Goal: Find specific page/section

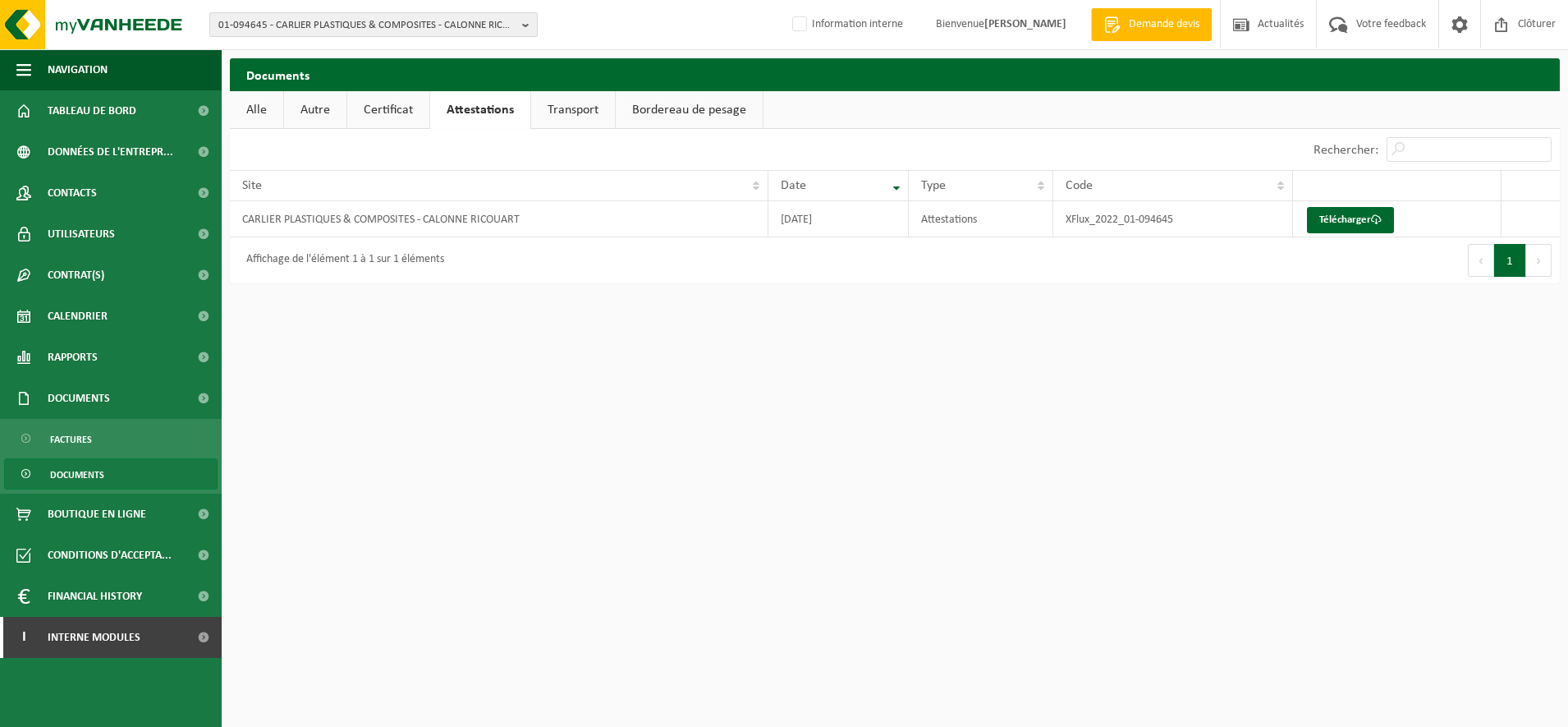
click at [402, 21] on span "01-094645 - CARLIER PLASTIQUES & COMPOSITES - CALONNE RICOUART" at bounding box center [367, 25] width 297 height 24
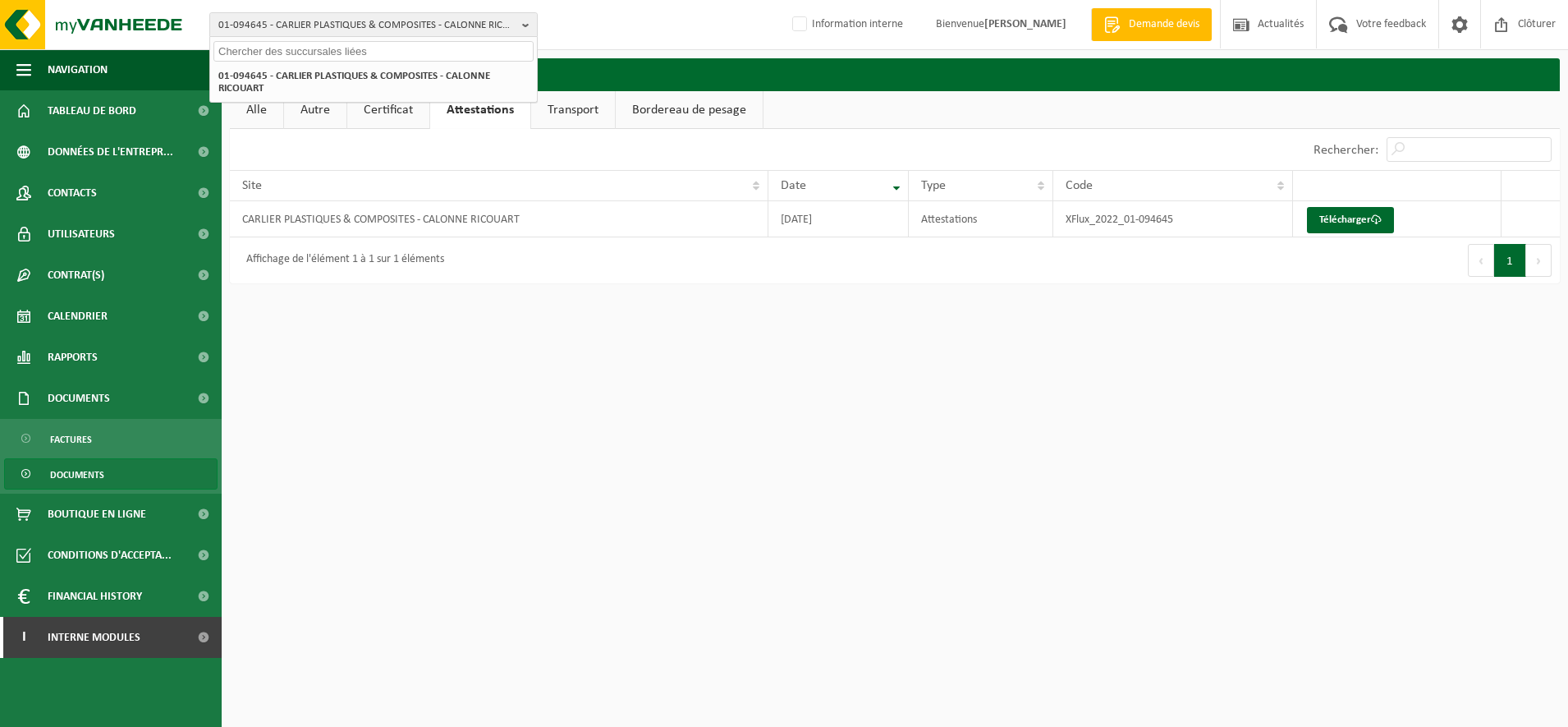
click at [280, 54] on input "text" at bounding box center [374, 51] width 321 height 20
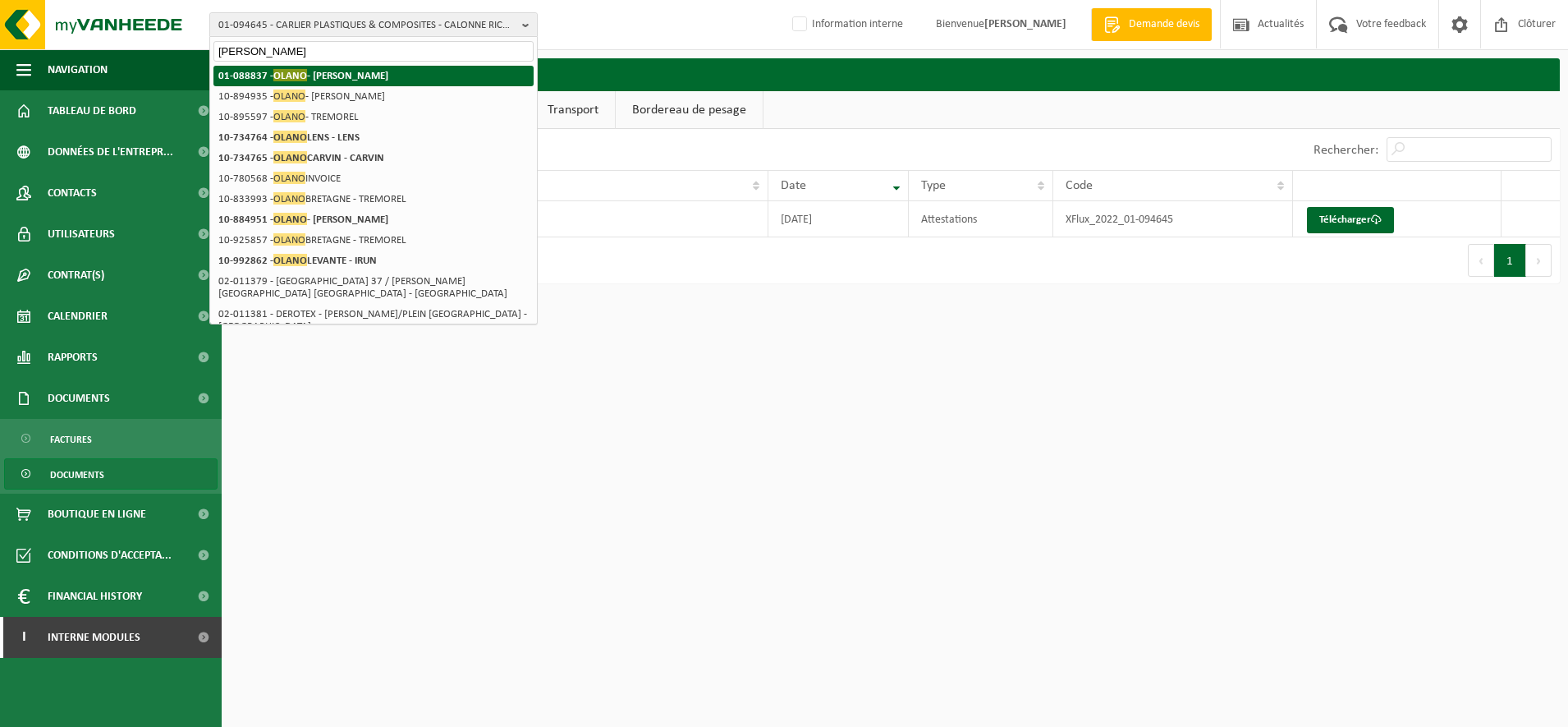
type input "olano"
click at [274, 71] on span "OLANO" at bounding box center [290, 75] width 34 height 13
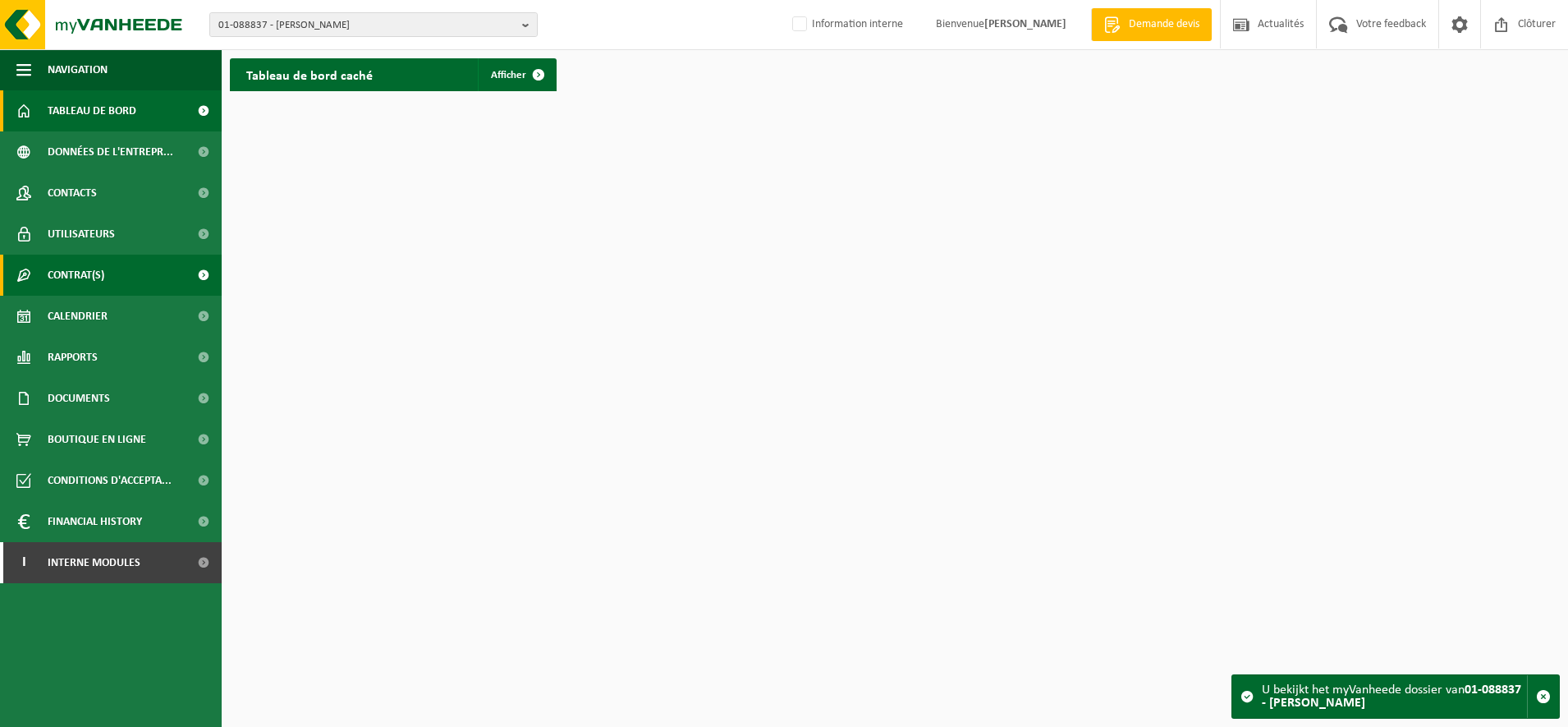
click at [85, 272] on span "Contrat(s)" at bounding box center [76, 275] width 56 height 41
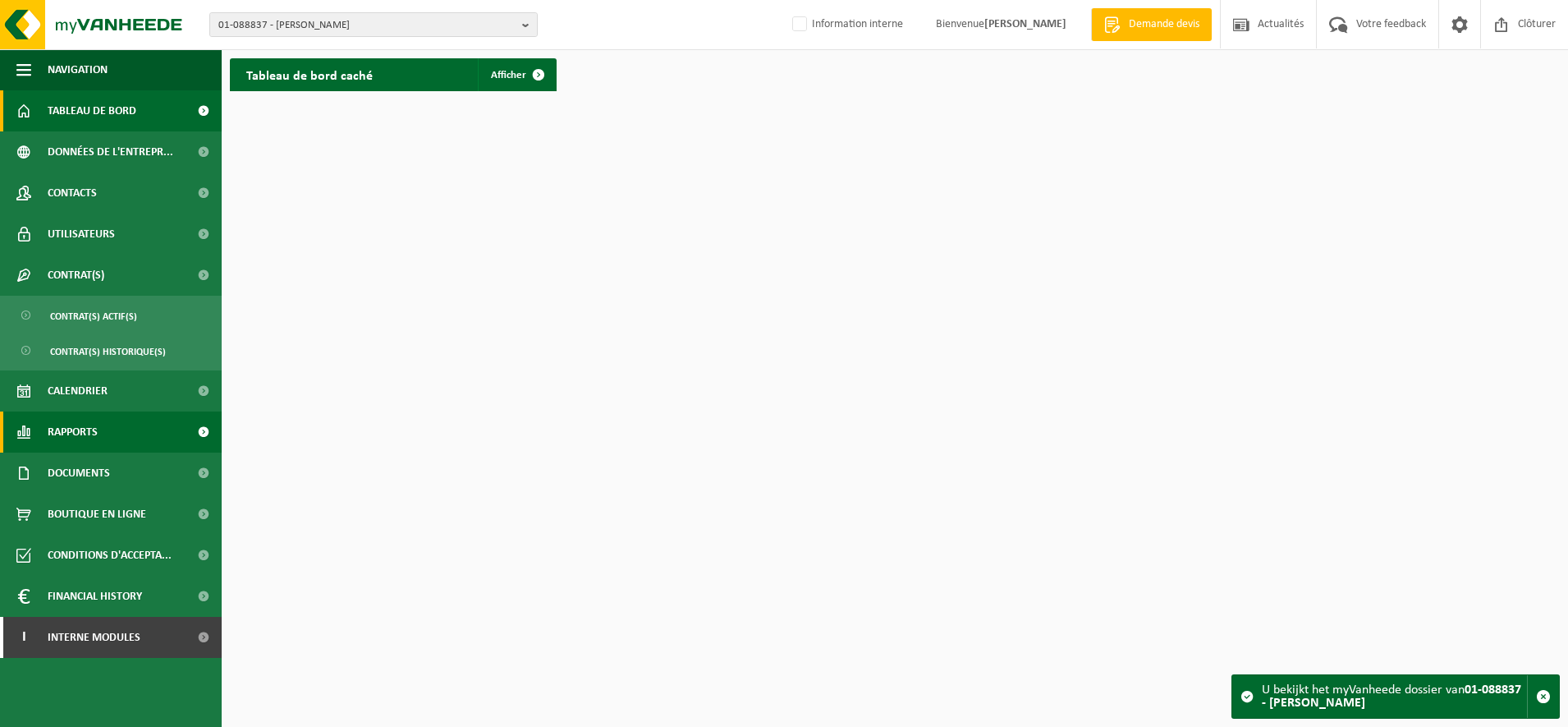
click at [83, 435] on span "Rapports" at bounding box center [73, 431] width 50 height 41
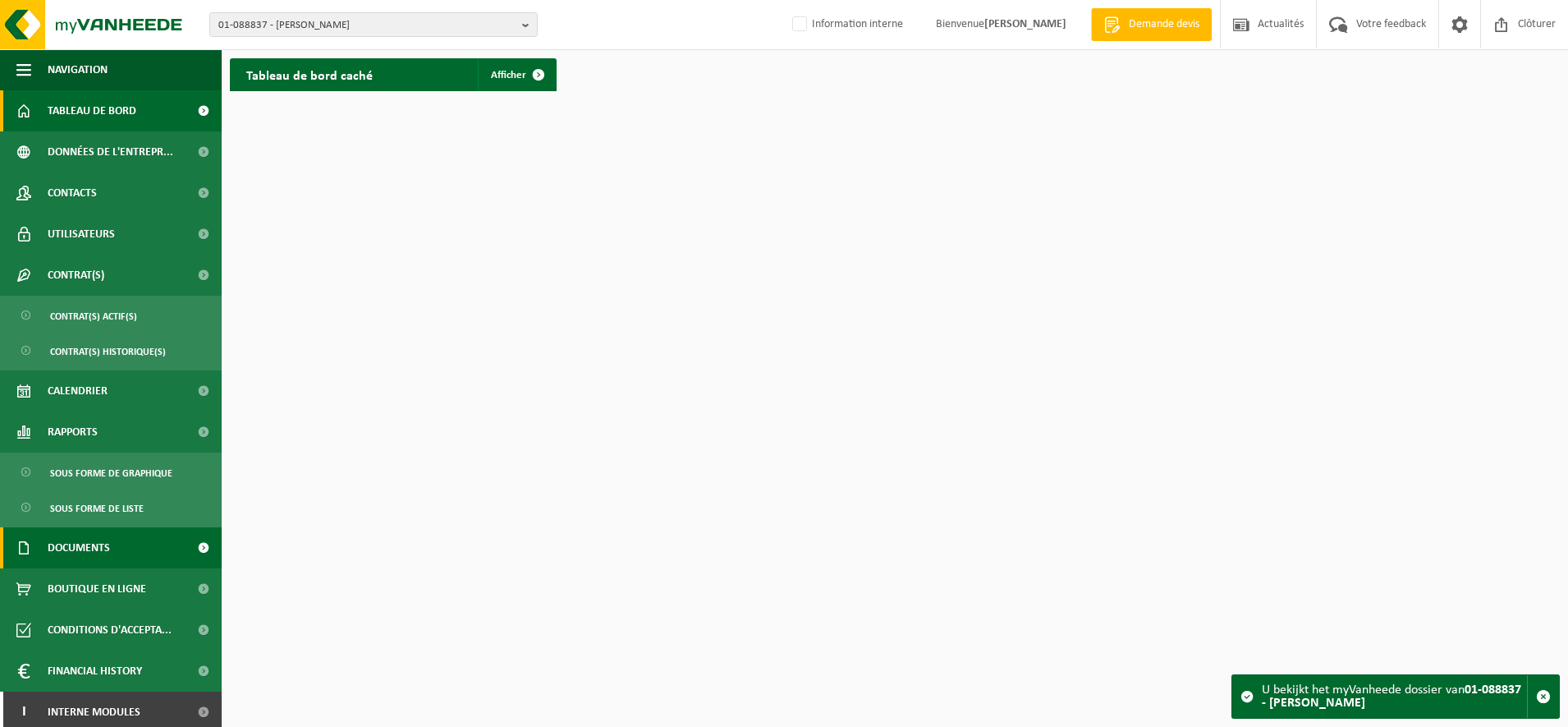
click at [83, 551] on span "Documents" at bounding box center [79, 547] width 62 height 41
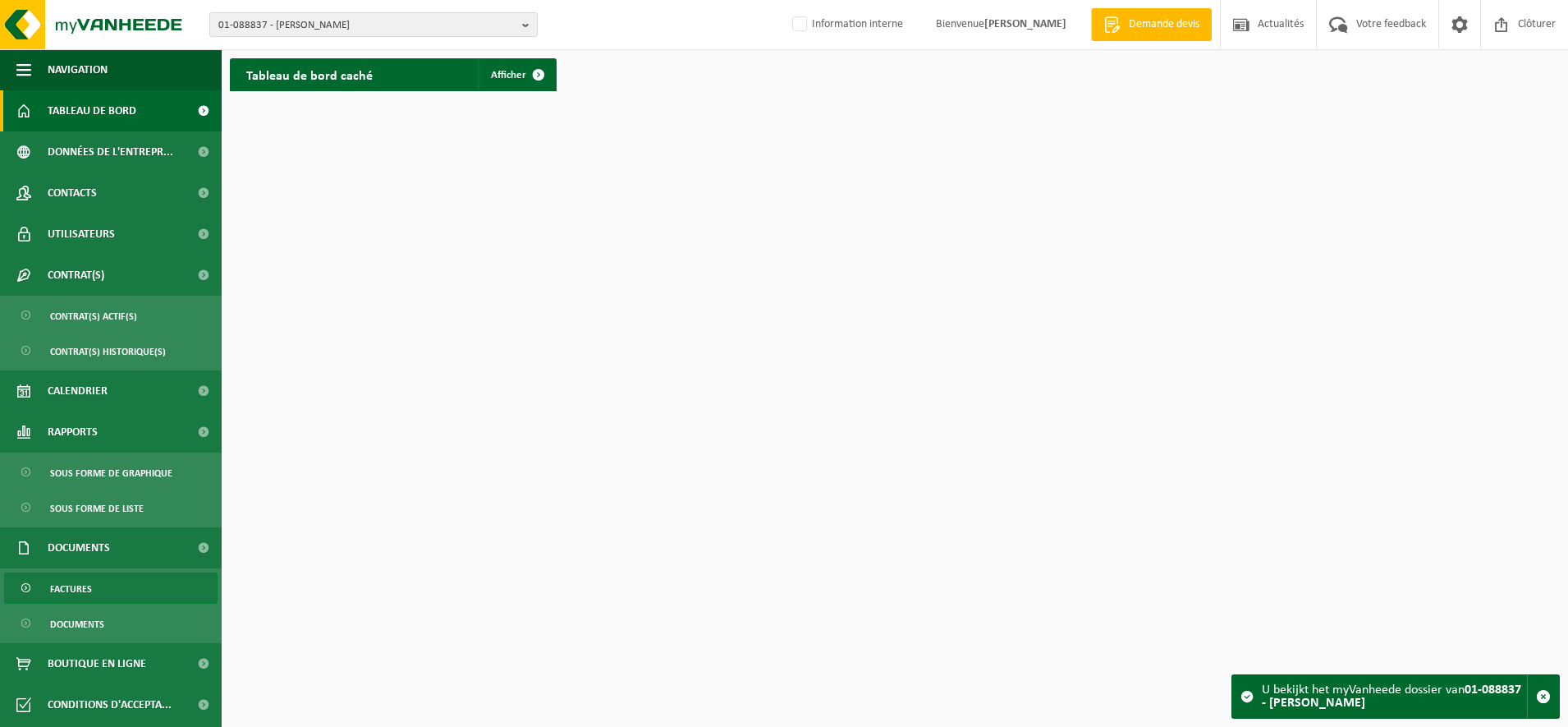
click at [81, 589] on span "Factures" at bounding box center [71, 588] width 42 height 31
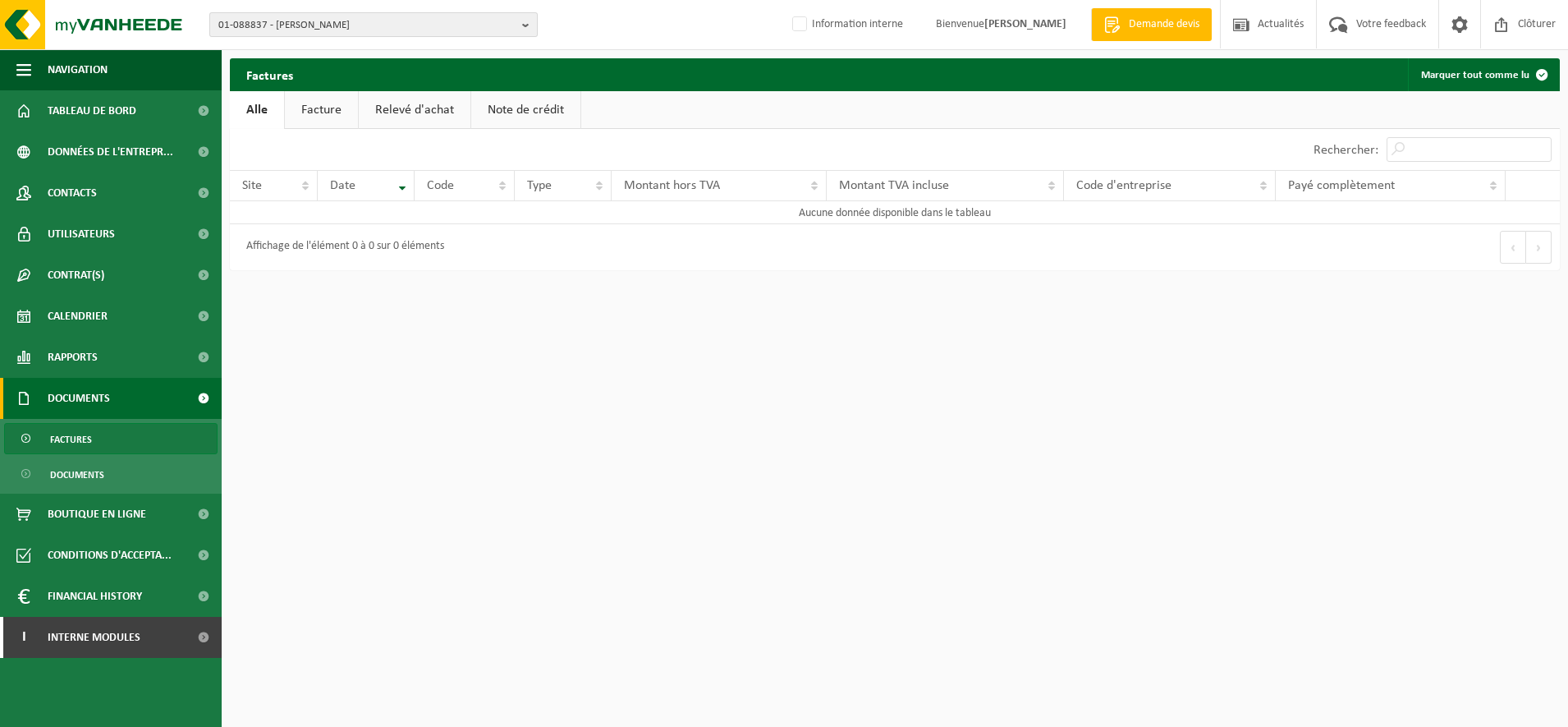
click at [433, 29] on span "01-088837 - [PERSON_NAME]" at bounding box center [367, 25] width 297 height 24
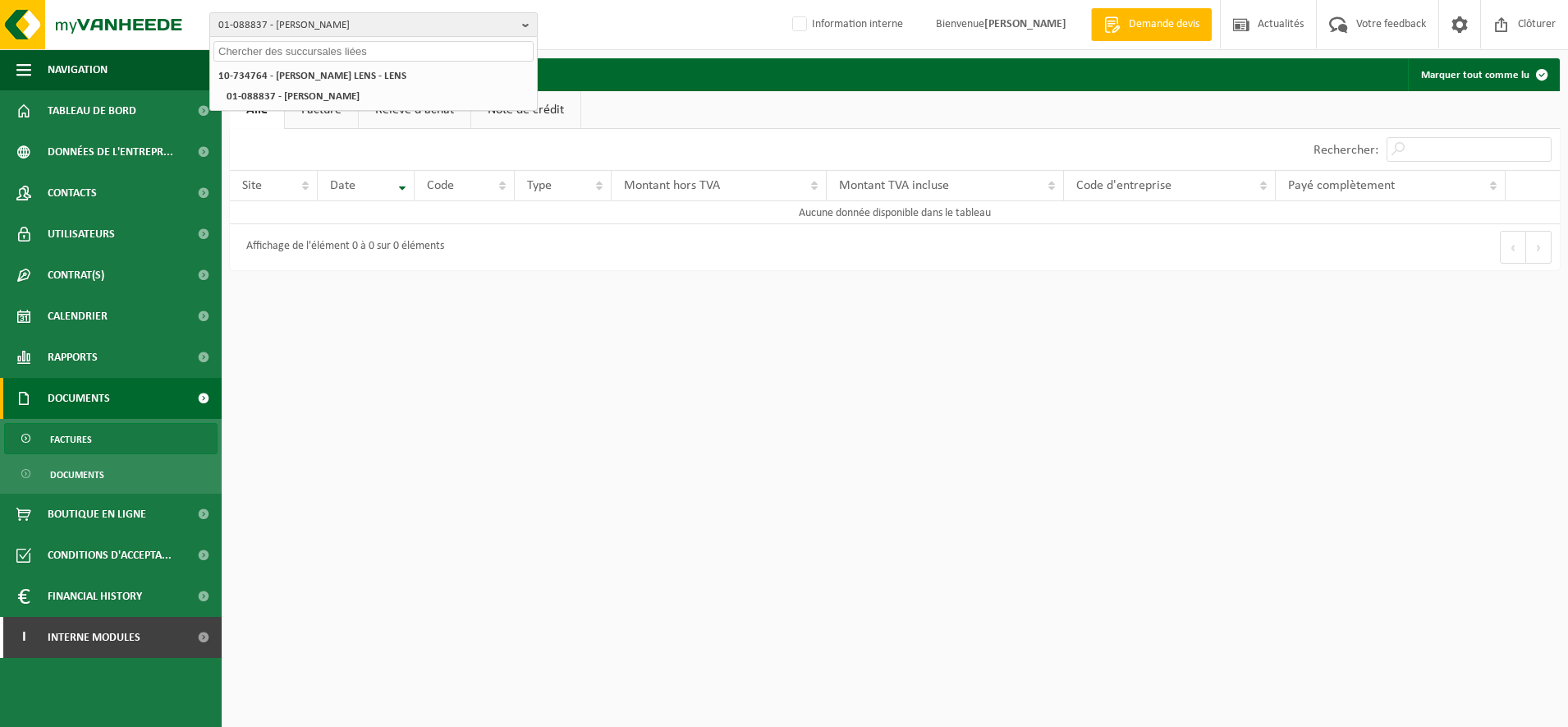
click at [358, 57] on input "text" at bounding box center [374, 51] width 321 height 20
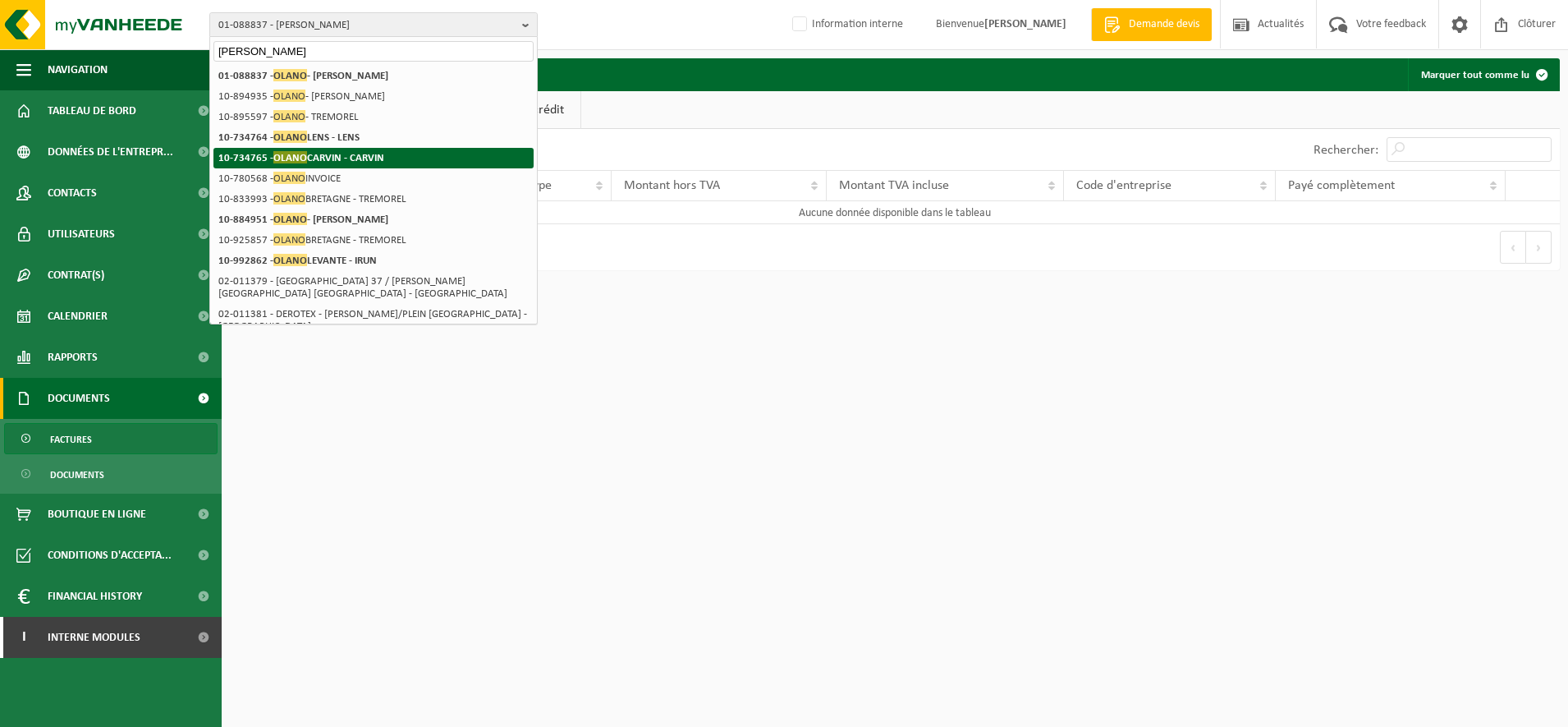
type input "olano"
click at [316, 150] on li "10-734765 - OLANO CARVIN - CARVIN" at bounding box center [374, 158] width 321 height 20
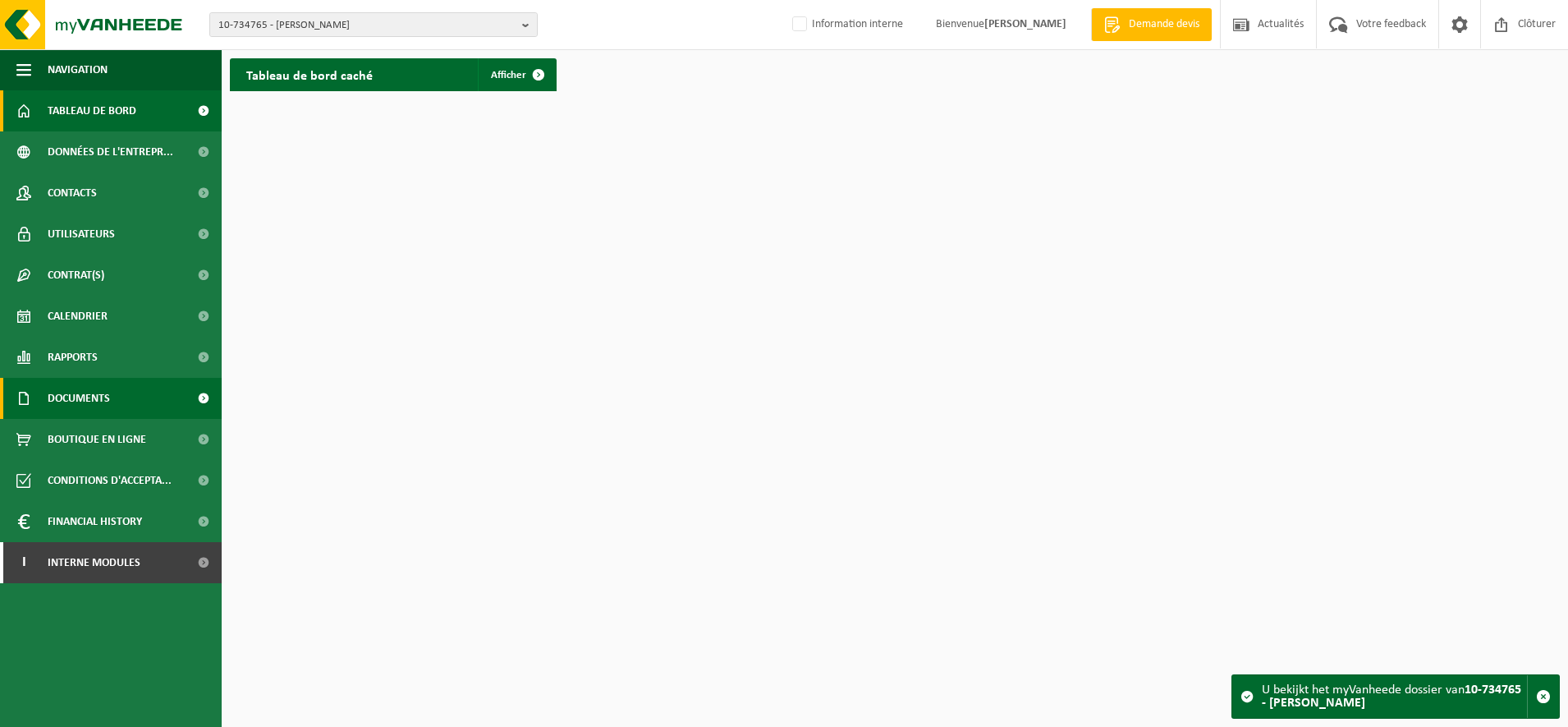
click at [89, 390] on span "Documents" at bounding box center [79, 398] width 62 height 41
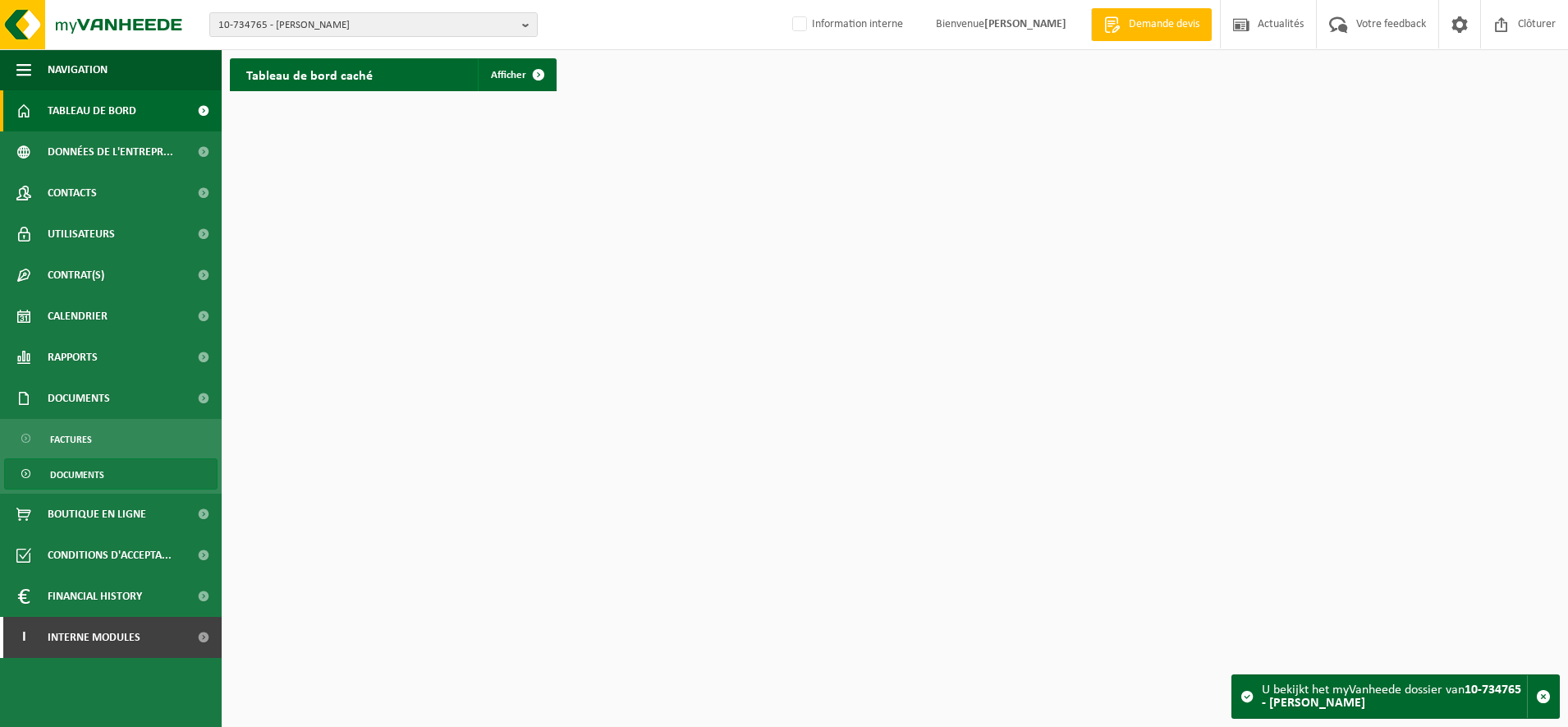
click at [94, 470] on span "Documents" at bounding box center [77, 474] width 55 height 31
